Goal: Task Accomplishment & Management: Manage account settings

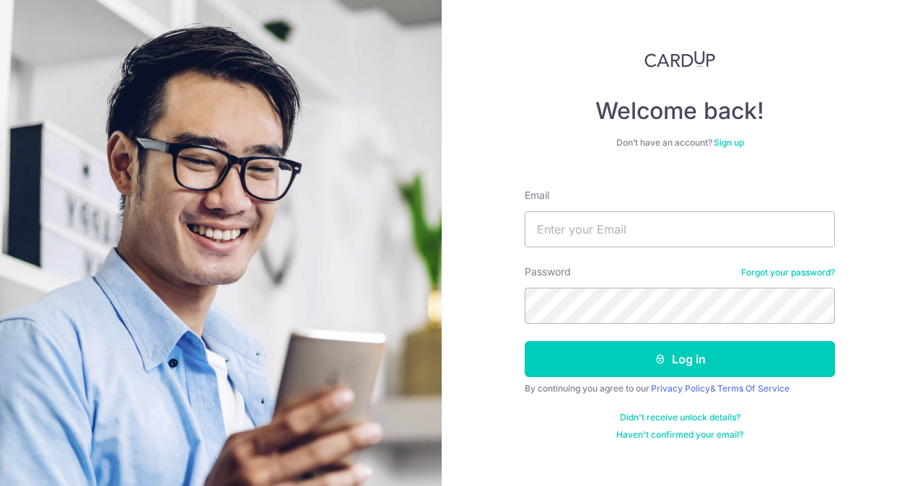
type input "[EMAIL_ADDRESS][DOMAIN_NAME]"
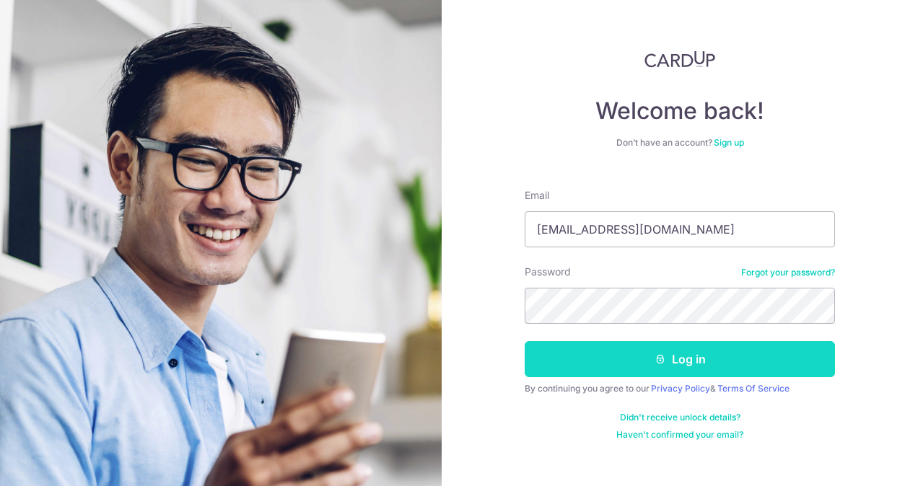
click at [671, 359] on button "Log in" at bounding box center [680, 359] width 310 height 36
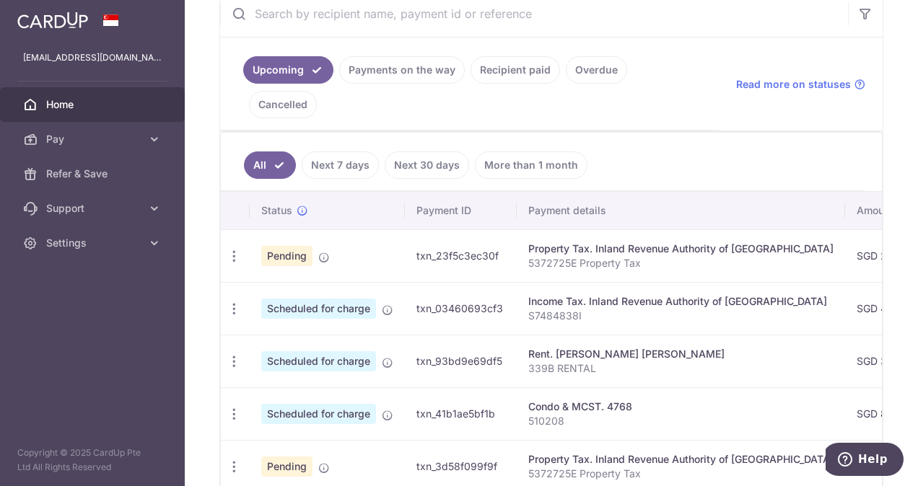
scroll to position [217, 0]
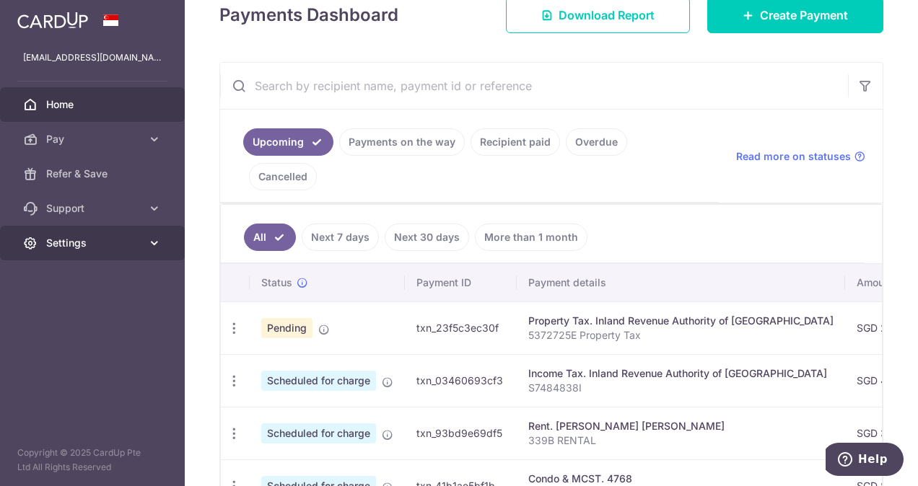
click at [158, 238] on icon at bounding box center [154, 243] width 14 height 14
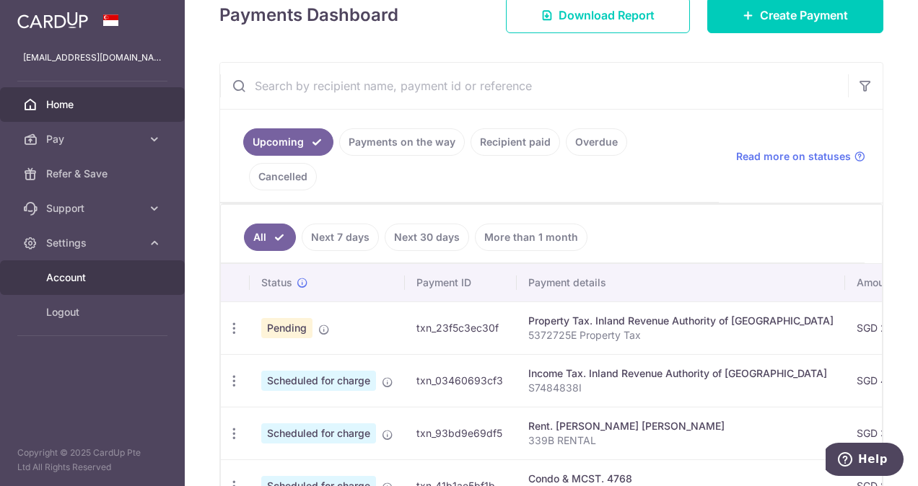
click at [87, 279] on span "Account" at bounding box center [93, 278] width 95 height 14
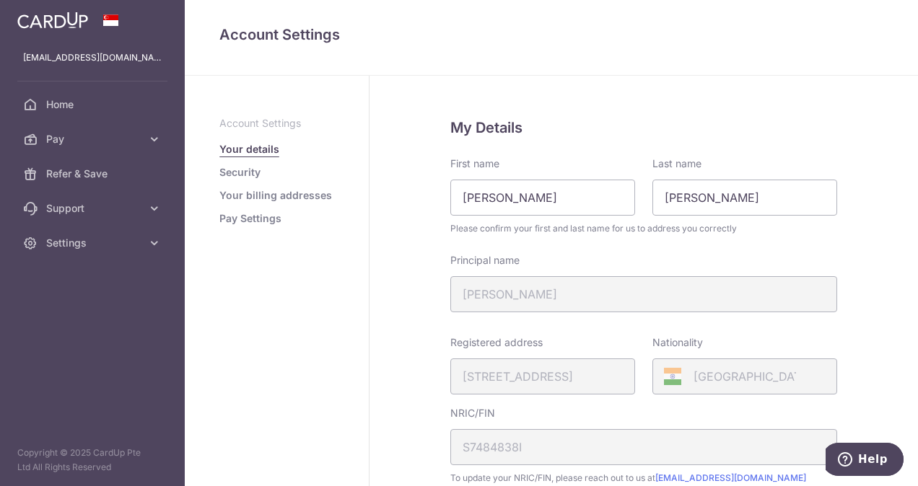
click at [244, 172] on link "Security" at bounding box center [239, 172] width 41 height 14
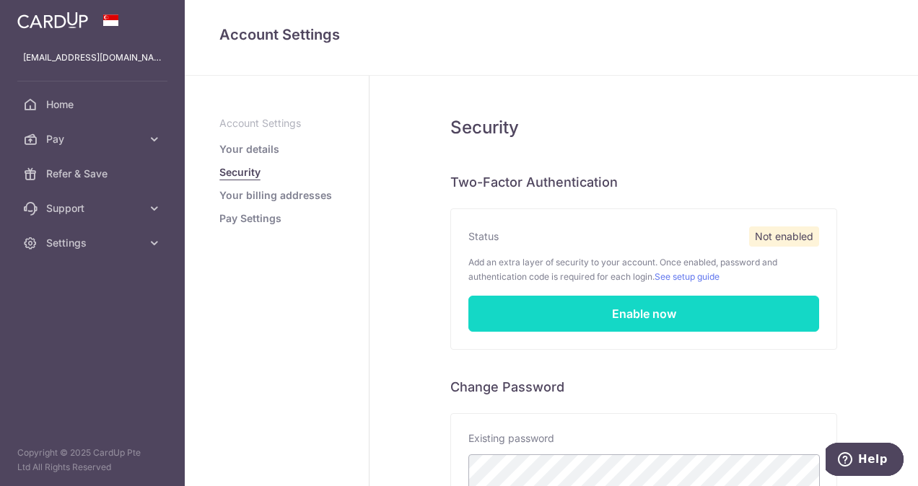
click at [680, 309] on link "Enable now" at bounding box center [643, 314] width 351 height 36
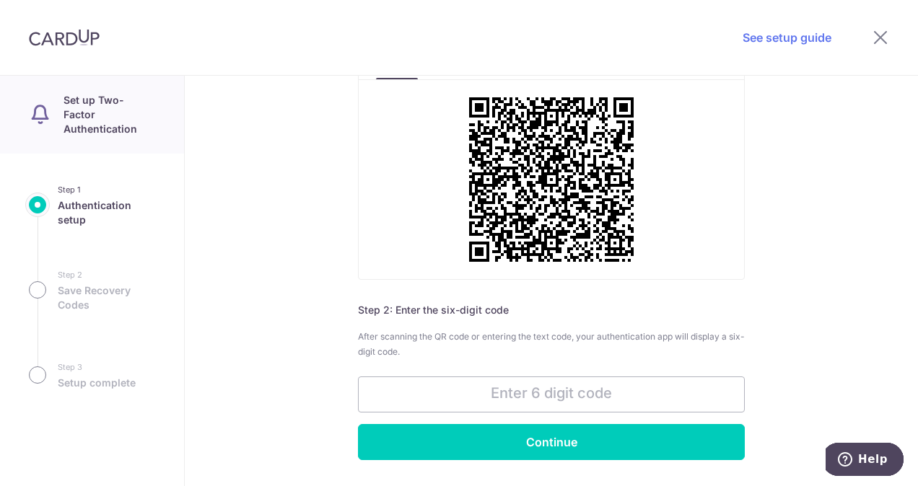
scroll to position [232, 0]
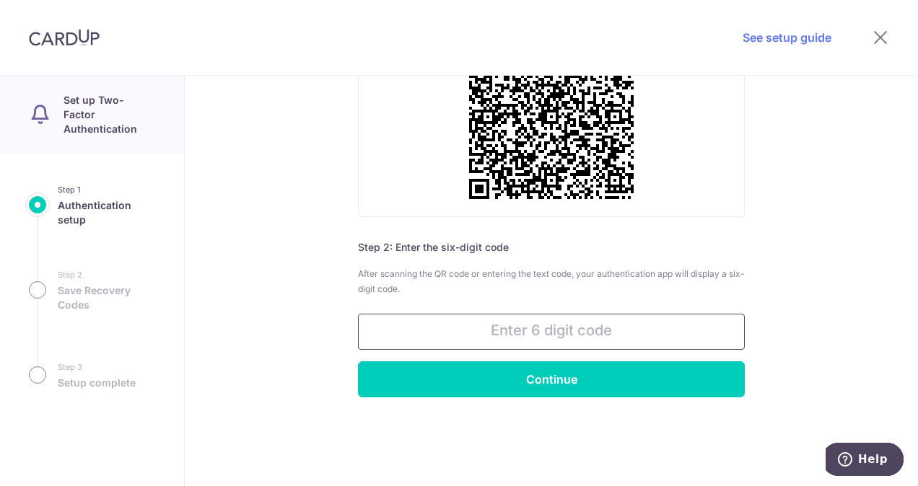
click at [507, 323] on input "text" at bounding box center [551, 332] width 387 height 36
click at [507, 331] on input "text" at bounding box center [551, 332] width 387 height 36
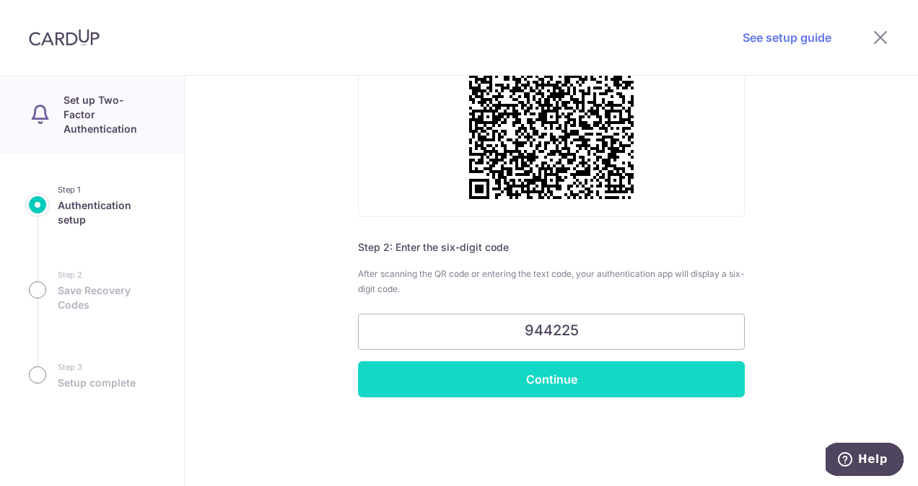
type input "944225"
click at [546, 372] on input "Continue" at bounding box center [551, 380] width 387 height 36
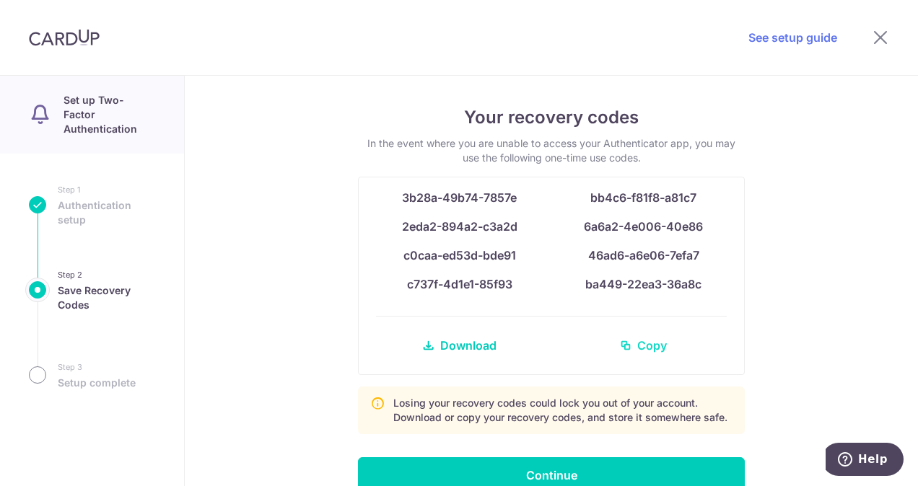
click at [655, 346] on span "Copy" at bounding box center [652, 345] width 30 height 17
click at [888, 294] on div "Your recovery codes In the event where you are unable to access your Authentica…" at bounding box center [551, 281] width 733 height 411
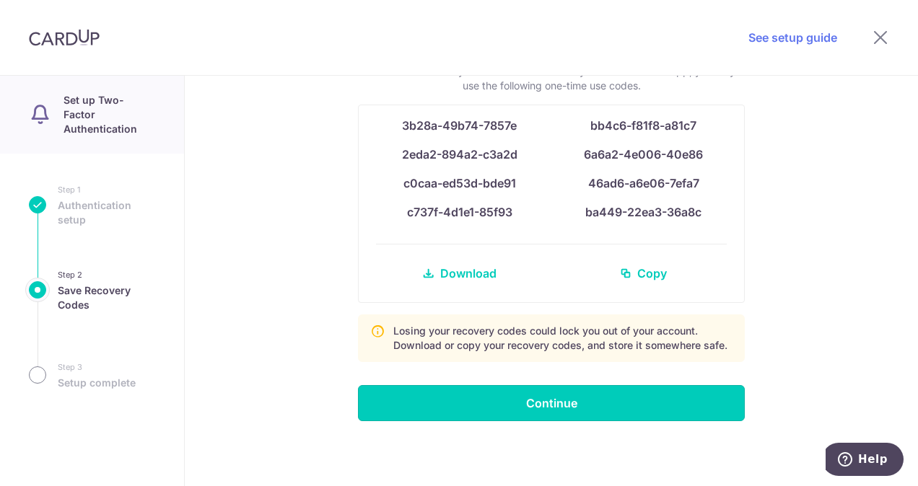
click at [567, 400] on input "Continue" at bounding box center [551, 403] width 387 height 36
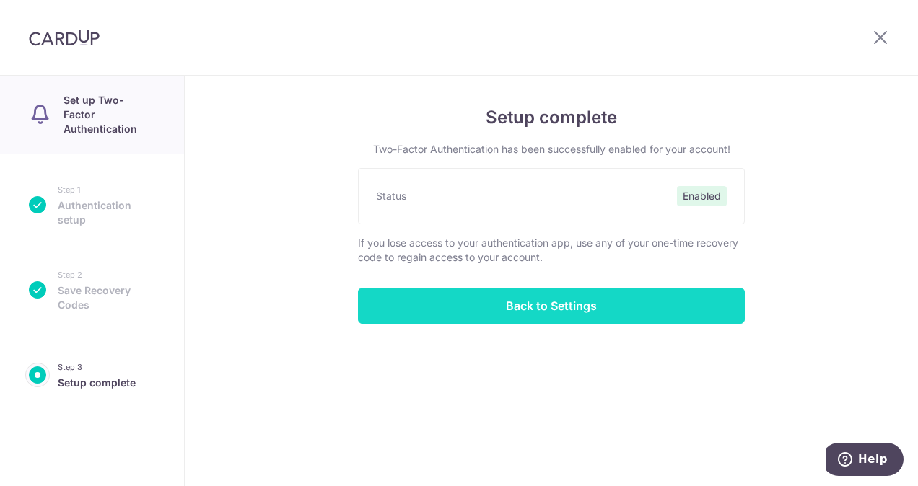
click at [546, 310] on input "Back to Settings" at bounding box center [551, 306] width 387 height 36
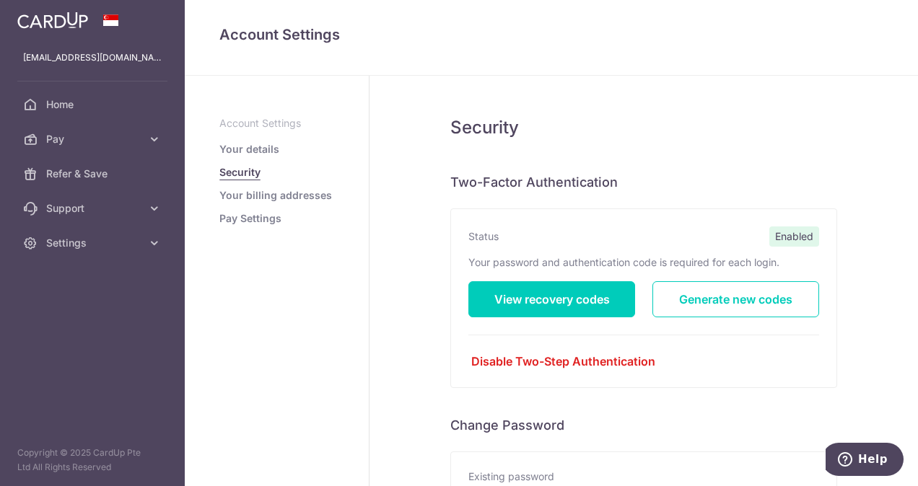
click at [245, 218] on link "Pay Settings" at bounding box center [250, 218] width 62 height 14
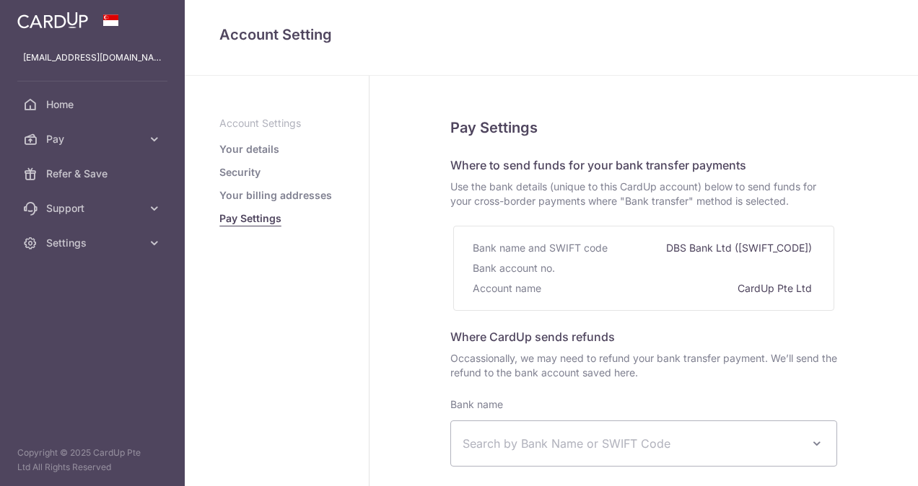
select select
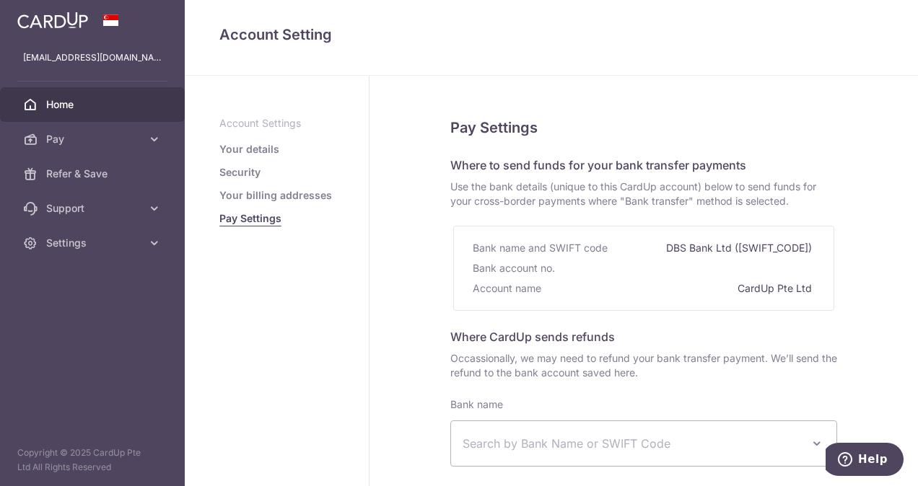
click at [61, 110] on span "Home" at bounding box center [93, 104] width 95 height 14
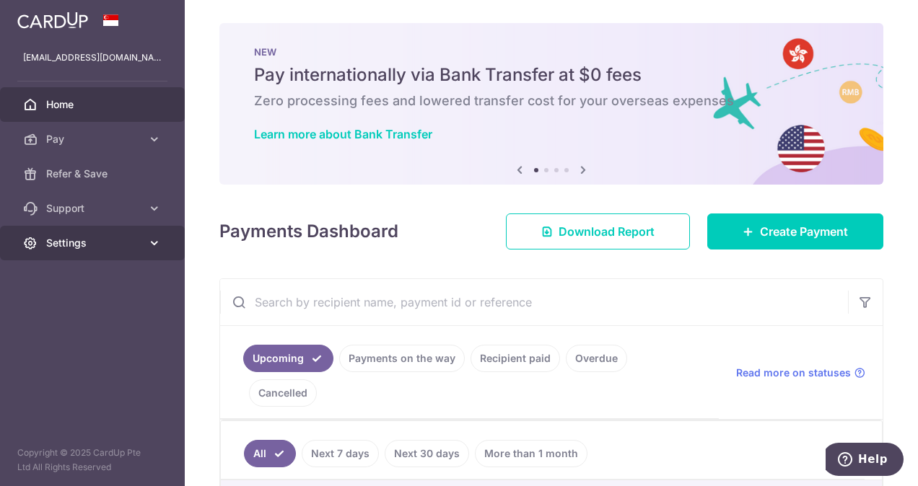
click at [160, 243] on icon at bounding box center [154, 243] width 14 height 14
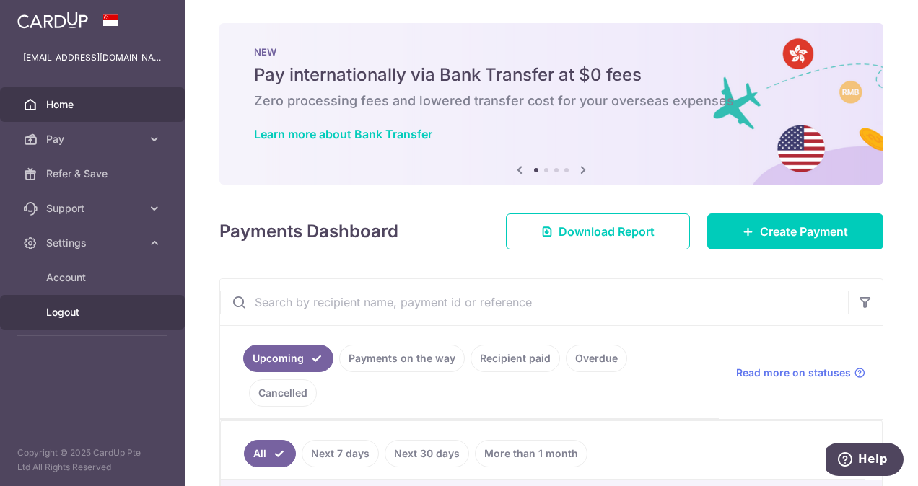
click at [74, 313] on span "Logout" at bounding box center [93, 312] width 95 height 14
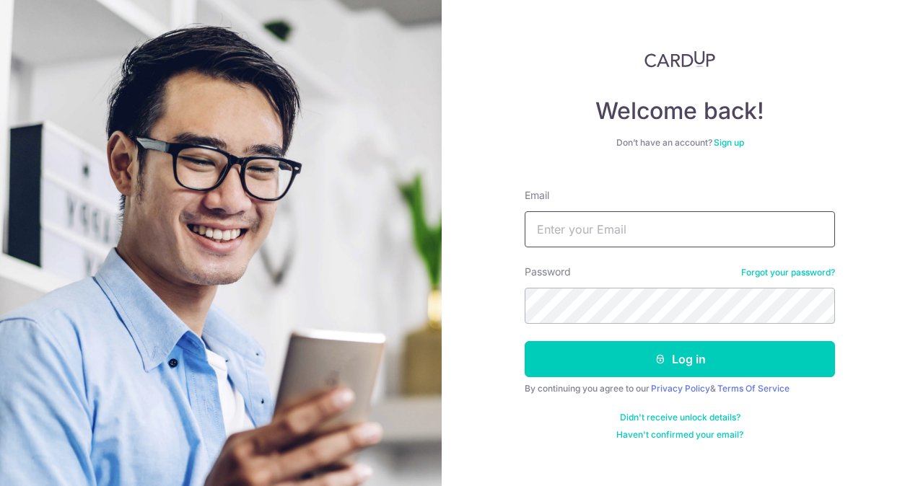
click at [598, 245] on input "Email" at bounding box center [680, 229] width 310 height 36
type input "mageshahd@yahoo.com"
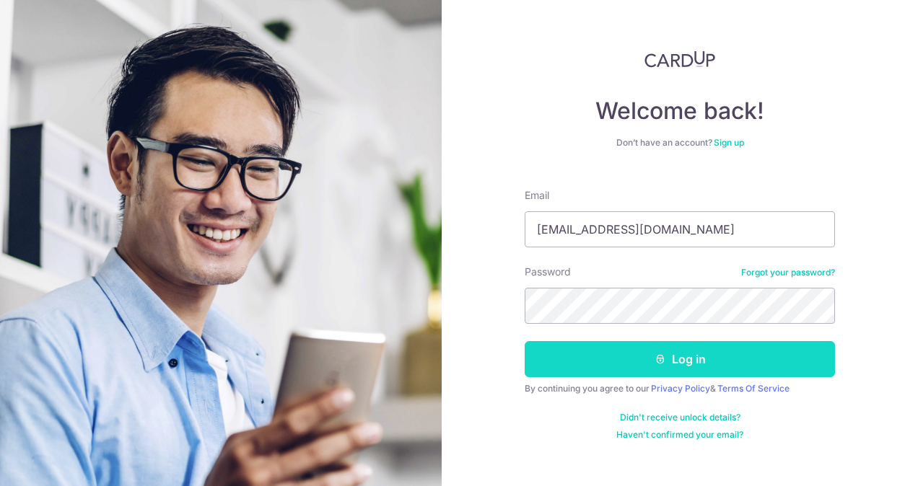
click at [681, 358] on button "Log in" at bounding box center [680, 359] width 310 height 36
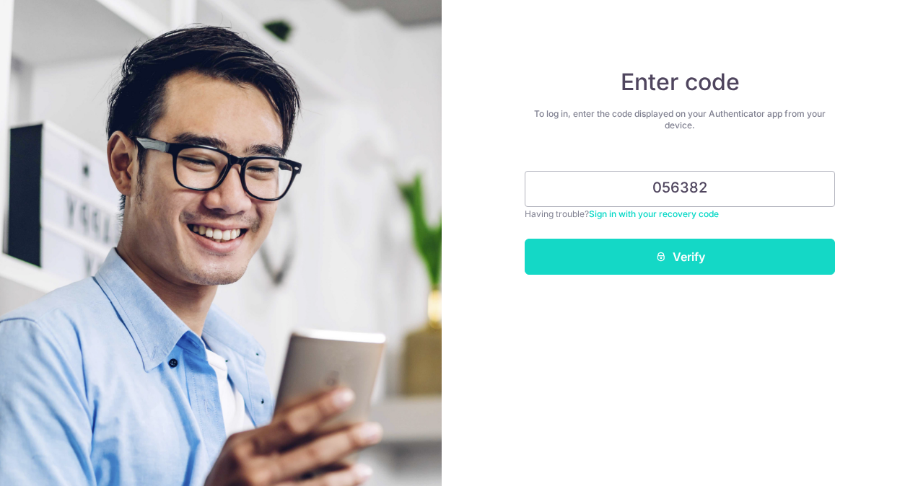
type input "056382"
click at [720, 254] on button "Verify" at bounding box center [680, 257] width 310 height 36
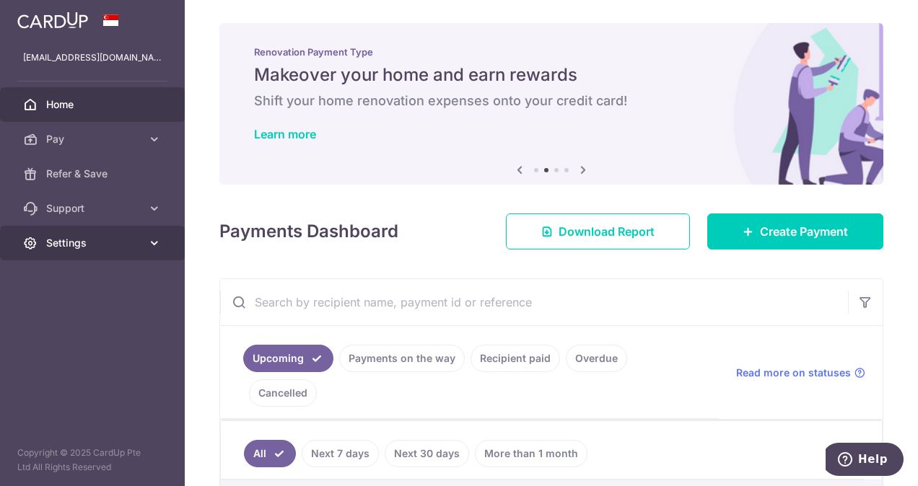
click at [157, 244] on icon at bounding box center [154, 243] width 14 height 14
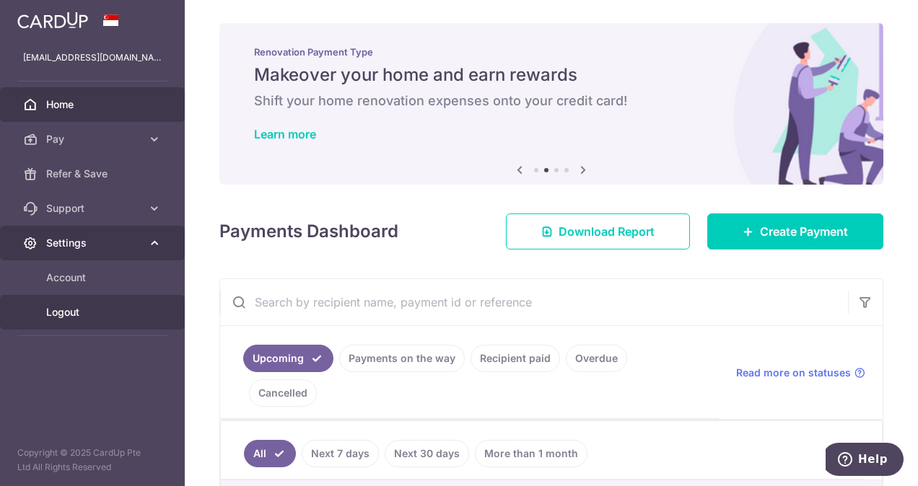
drag, startPoint x: 75, startPoint y: 306, endPoint x: 147, endPoint y: 241, distance: 96.6
click at [75, 306] on span "Logout" at bounding box center [93, 312] width 95 height 14
